Goal: Find specific page/section: Find specific page/section

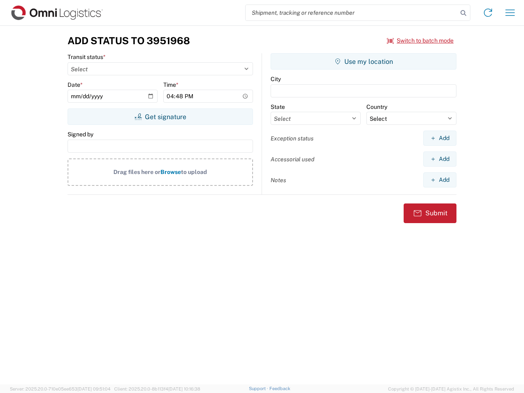
click at [351, 13] on input "search" at bounding box center [351, 13] width 212 height 16
click at [463, 13] on icon at bounding box center [462, 12] width 11 height 11
click at [488, 13] on icon at bounding box center [487, 12] width 13 height 13
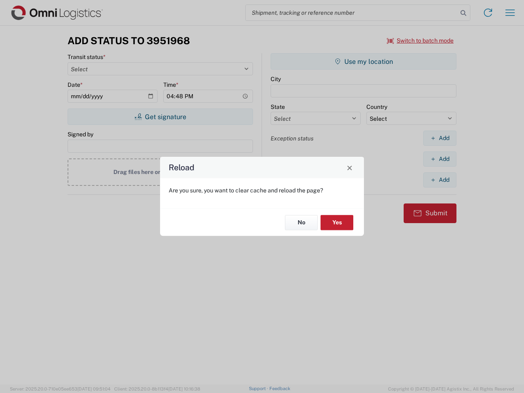
click at [510, 13] on div "Reload Are you sure, you want to clear cache and reload the page? No Yes" at bounding box center [262, 196] width 524 height 393
click at [420, 40] on div "Reload Are you sure, you want to clear cache and reload the page? No Yes" at bounding box center [262, 196] width 524 height 393
click at [160, 117] on div "Reload Are you sure, you want to clear cache and reload the page? No Yes" at bounding box center [262, 196] width 524 height 393
click at [363, 61] on div "Reload Are you sure, you want to clear cache and reload the page? No Yes" at bounding box center [262, 196] width 524 height 393
click at [439, 138] on div "Reload Are you sure, you want to clear cache and reload the page? No Yes" at bounding box center [262, 196] width 524 height 393
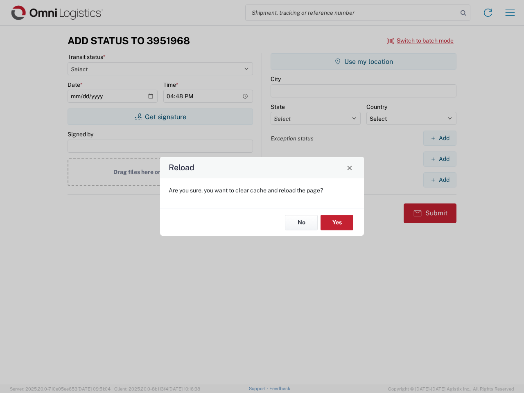
click at [439, 159] on div "Reload Are you sure, you want to clear cache and reload the page? No Yes" at bounding box center [262, 196] width 524 height 393
click at [439, 180] on div "Reload Are you sure, you want to clear cache and reload the page? No Yes" at bounding box center [262, 196] width 524 height 393
